Goal: Complete application form

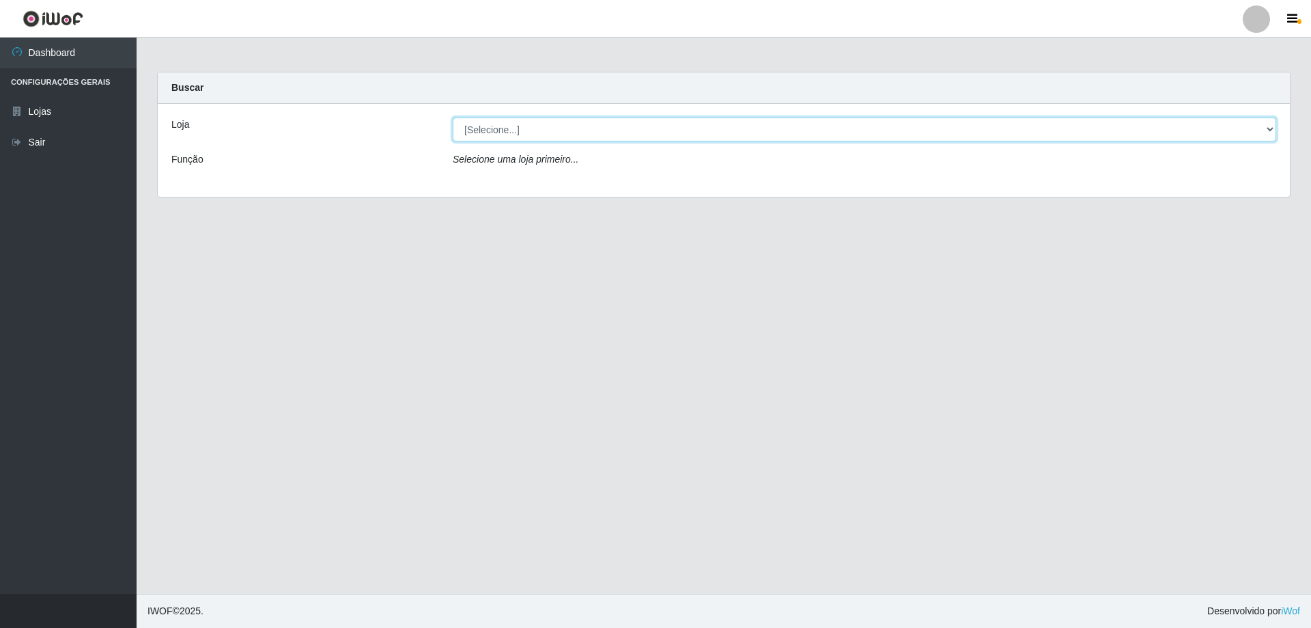
click at [598, 134] on select "[Selecione...] SuperShow Bis - Avenida 6 SuperShow [GEOGRAPHIC_DATA]" at bounding box center [865, 129] width 824 height 24
select select "60"
click at [453, 117] on select "[Selecione...] SuperShow Bis - Avenida 6 SuperShow [GEOGRAPHIC_DATA]" at bounding box center [865, 129] width 824 height 24
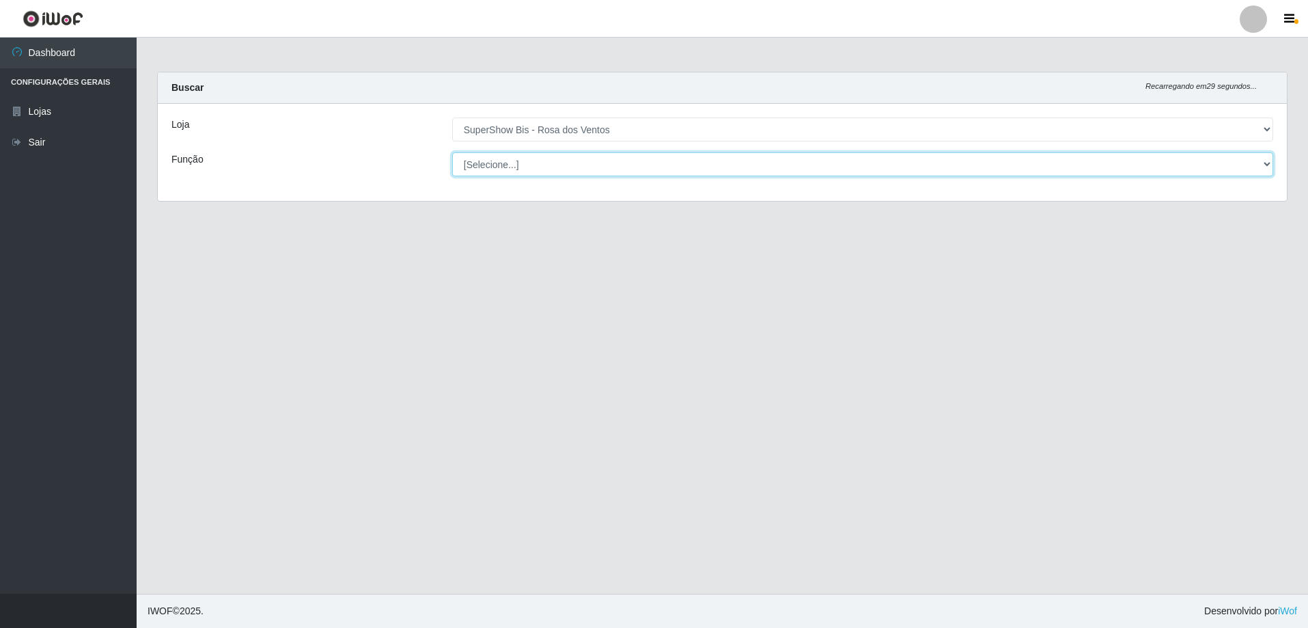
click at [527, 167] on select "[Selecione...] ASG ASG + ASG ++ Auxiliar de Cozinha Balconista de Açougue Balco…" at bounding box center [862, 164] width 821 height 24
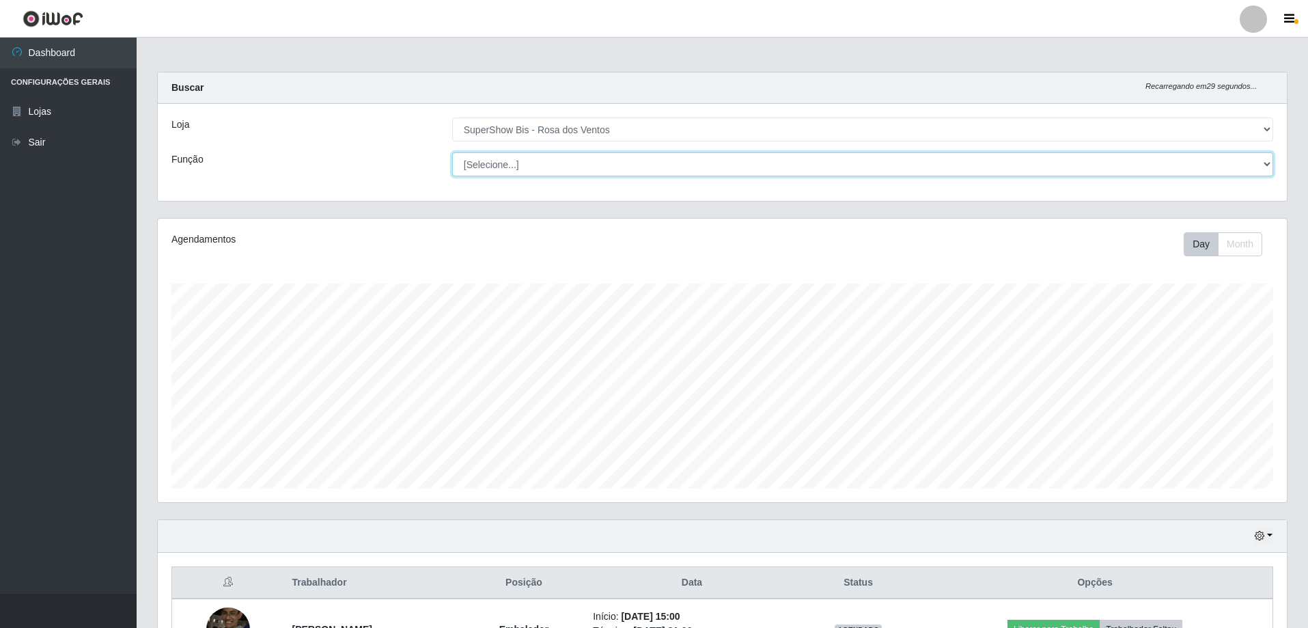
scroll to position [283, 1129]
click at [452, 152] on select "[Selecione...] ASG ASG + ASG ++ Auxiliar de Cozinha Balconista de Açougue Balco…" at bounding box center [862, 164] width 821 height 24
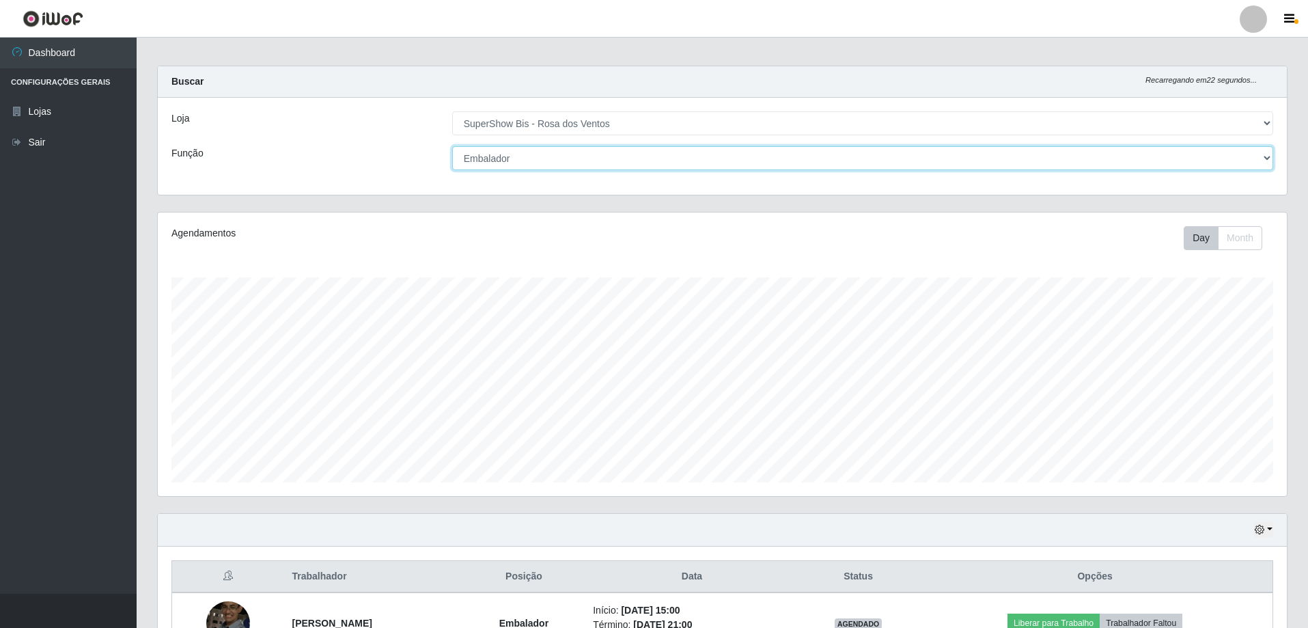
scroll to position [0, 0]
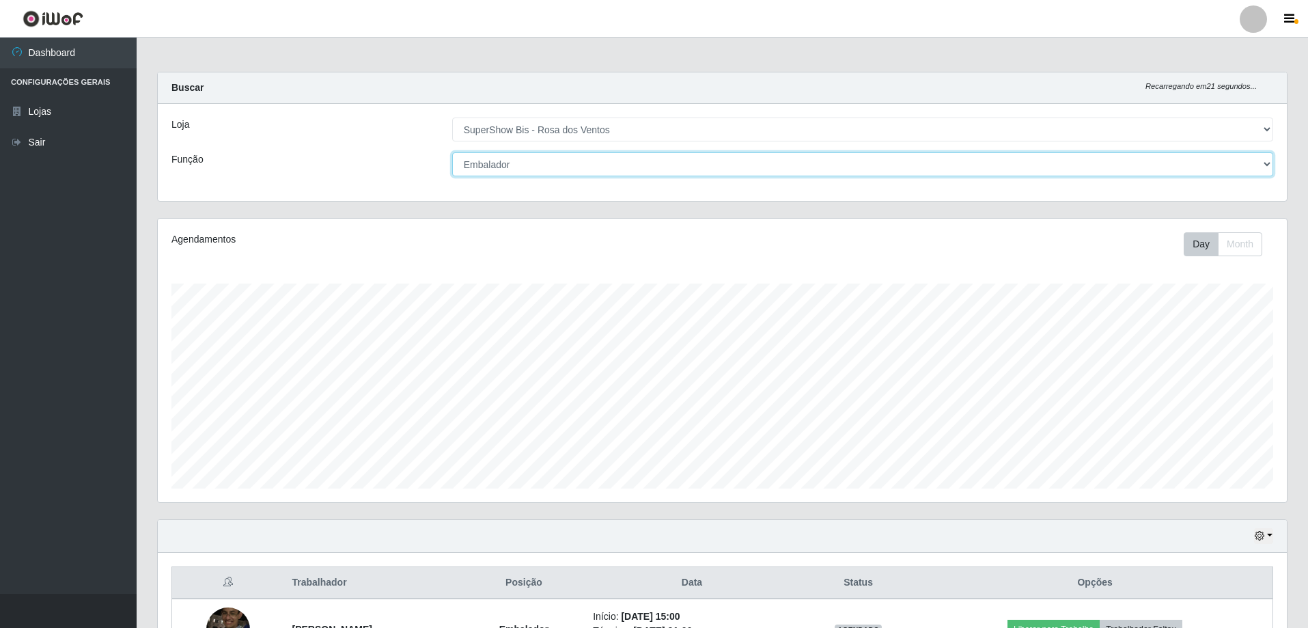
click at [530, 163] on select "[Selecione...] ASG ASG + ASG ++ Auxiliar de Cozinha Balconista de Açougue Balco…" at bounding box center [862, 164] width 821 height 24
click at [452, 152] on select "[Selecione...] ASG ASG + ASG ++ Auxiliar de Cozinha Balconista de Açougue Balco…" at bounding box center [862, 164] width 821 height 24
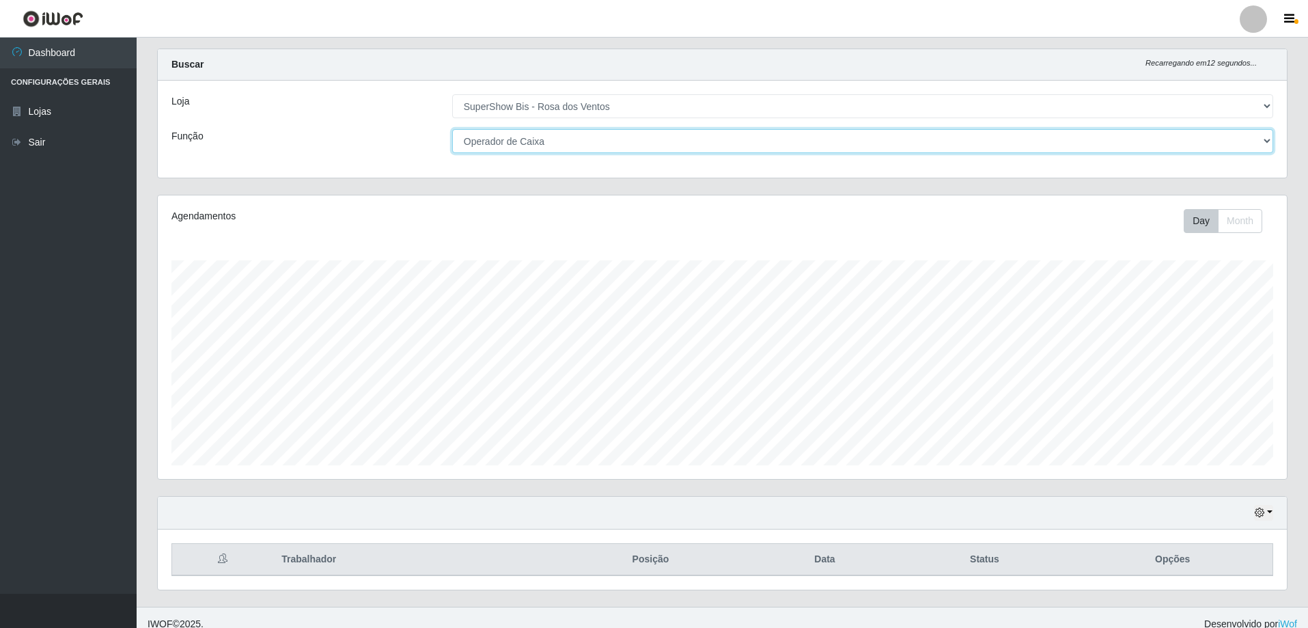
scroll to position [36, 0]
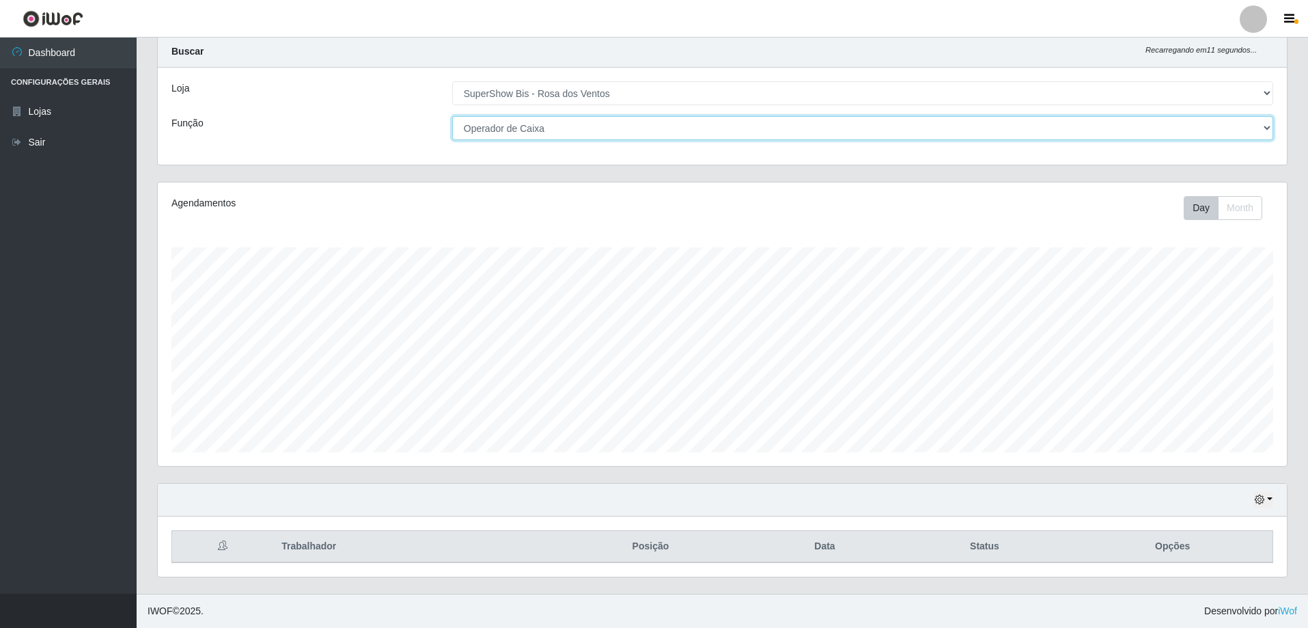
click at [529, 135] on select "[Selecione...] ASG ASG + ASG ++ Auxiliar de Cozinha Balconista de Açougue Balco…" at bounding box center [862, 128] width 821 height 24
select select "1"
click at [452, 116] on select "[Selecione...] ASG ASG + ASG ++ Auxiliar de Cozinha Balconista de Açougue Balco…" at bounding box center [862, 128] width 821 height 24
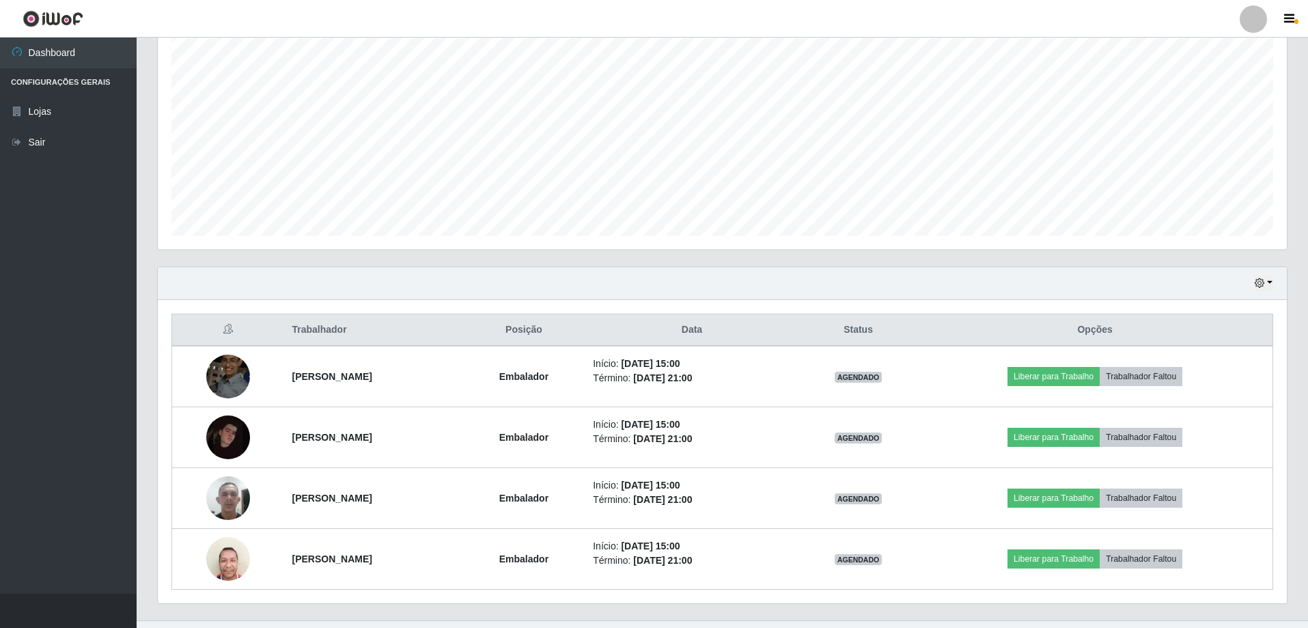
scroll to position [279, 0]
